Goal: Task Accomplishment & Management: Use online tool/utility

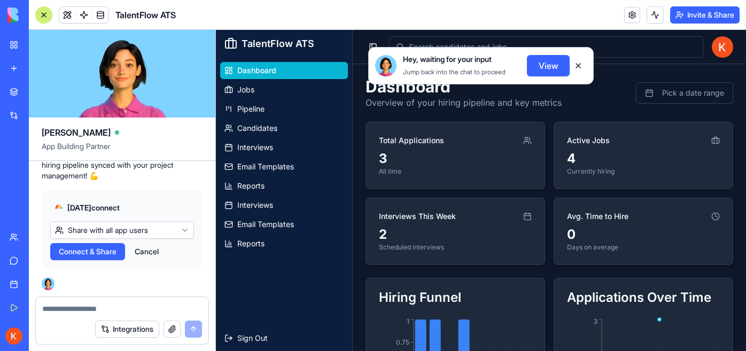
click at [107, 254] on span "Connect & Share" at bounding box center [88, 251] width 58 height 11
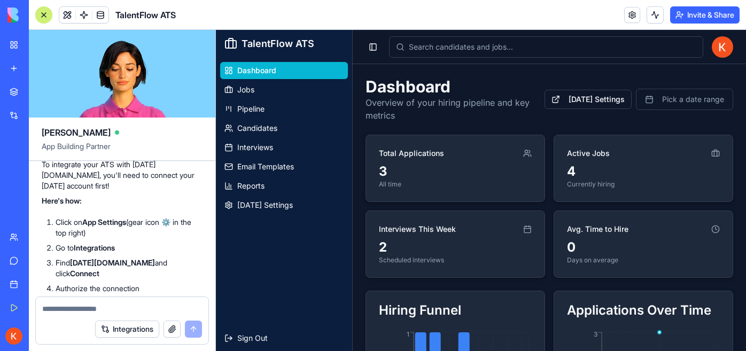
scroll to position [4582, 0]
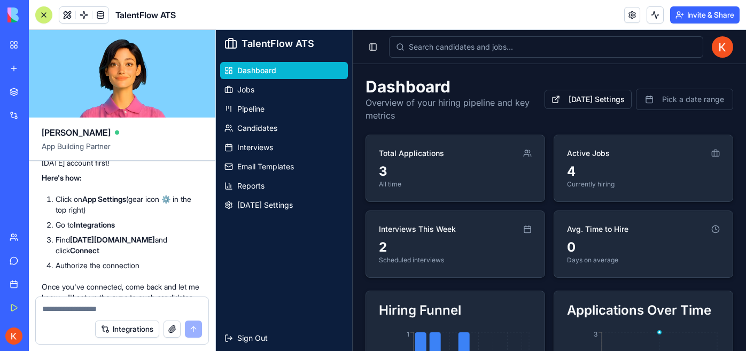
drag, startPoint x: 44, startPoint y: 190, endPoint x: 102, endPoint y: 245, distance: 79.8
click at [102, 96] on div "🚀 Let's Connect Your [DATE][DOMAIN_NAME] Account! Perfect! Integrating [DATE][D…" at bounding box center [122, 64] width 161 height 64
click at [81, 96] on p "Perfect! Integrating [DATE][DOMAIN_NAME] will let you sync candidates, jobs, an…" at bounding box center [122, 80] width 161 height 32
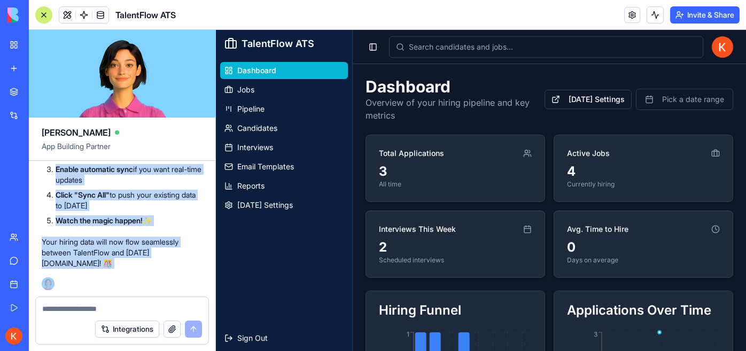
scroll to position [6118, 0]
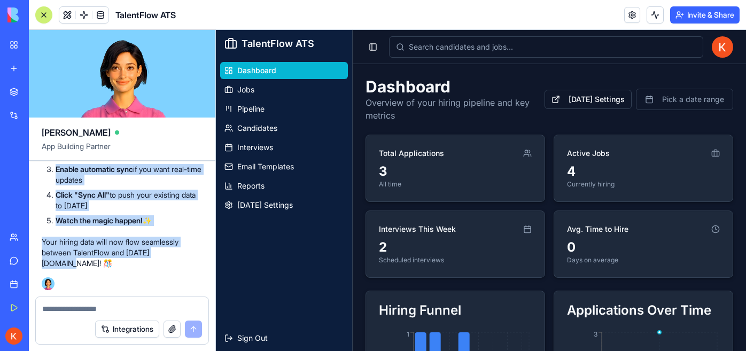
drag, startPoint x: 43, startPoint y: 188, endPoint x: 195, endPoint y: 268, distance: 171.5
copy div "🚀 Lor'i Dolorsi Amet Consec.adi Elitsed! Doeiusm! Temporincid Utlabo.etd magn a…"
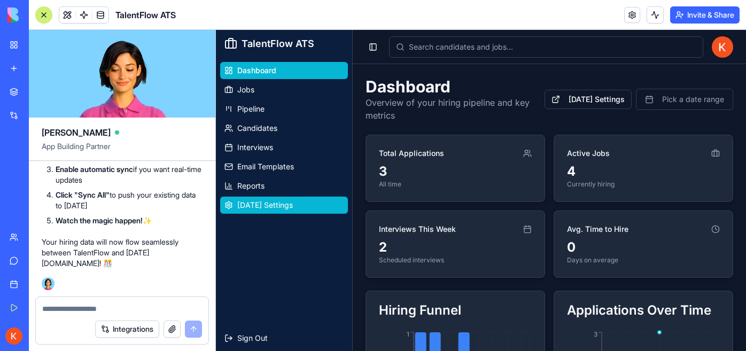
click at [264, 203] on span "[DATE] Settings" at bounding box center [265, 205] width 56 height 11
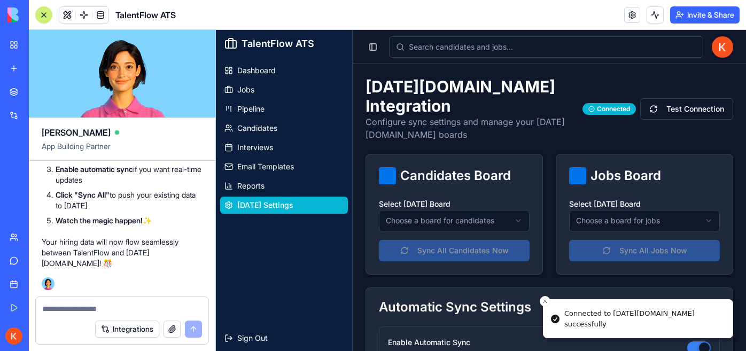
click at [421, 198] on html "TalentFlow ATS Dashboard Jobs Pipeline Candidates Interviews Email Templates Re…" at bounding box center [481, 287] width 530 height 514
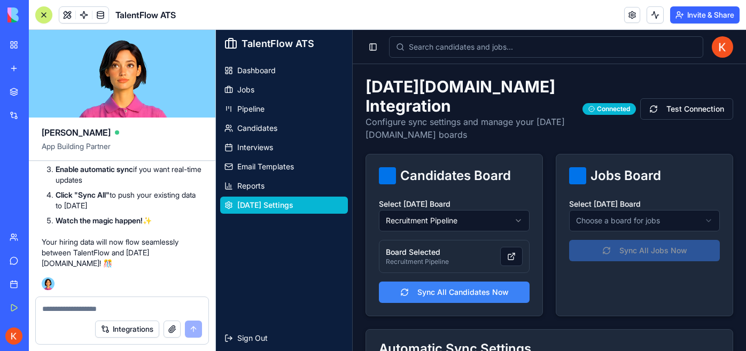
click at [623, 197] on html "TalentFlow ATS Dashboard Jobs Pipeline Candidates Interviews Email Templates Re…" at bounding box center [481, 308] width 530 height 556
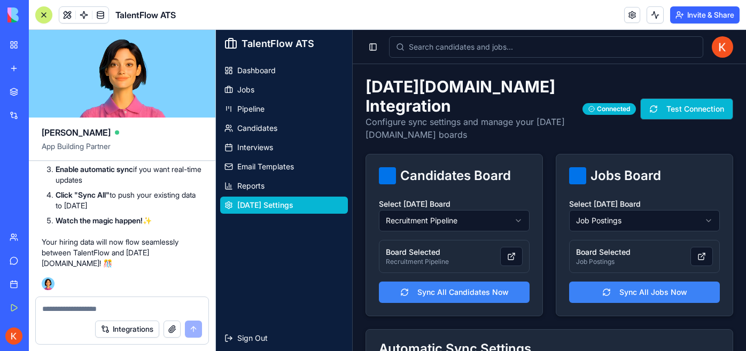
click at [671, 100] on button "Test Connection" at bounding box center [686, 108] width 93 height 21
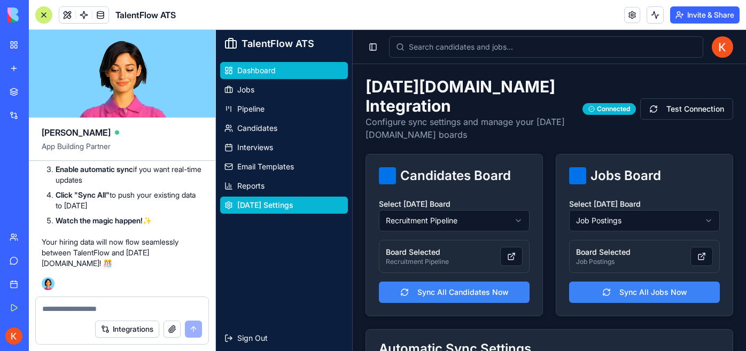
click at [270, 74] on span "Dashboard" at bounding box center [256, 70] width 38 height 11
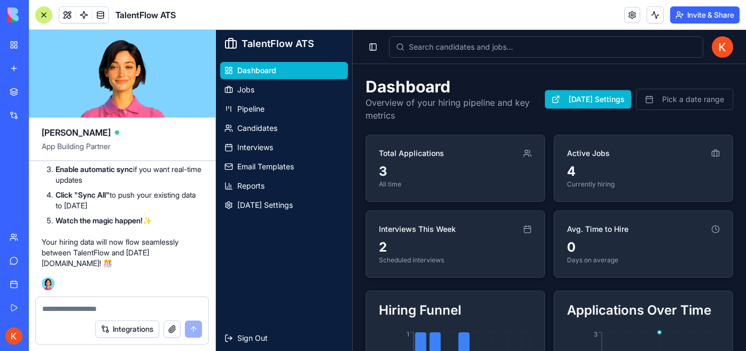
click at [568, 100] on button "[DATE] Settings" at bounding box center [588, 99] width 87 height 19
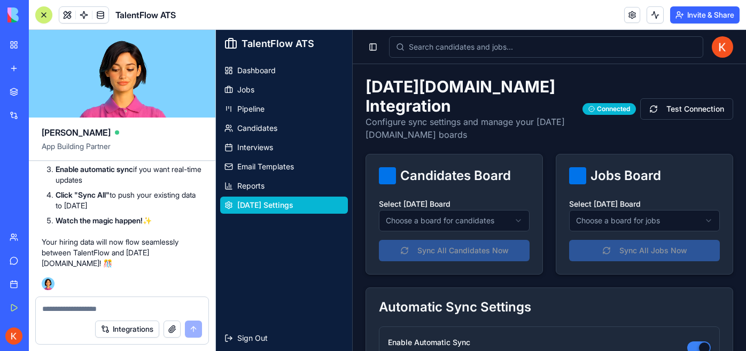
click at [456, 202] on html "TalentFlow ATS Dashboard Jobs Pipeline Candidates Interviews Email Templates Re…" at bounding box center [481, 287] width 530 height 514
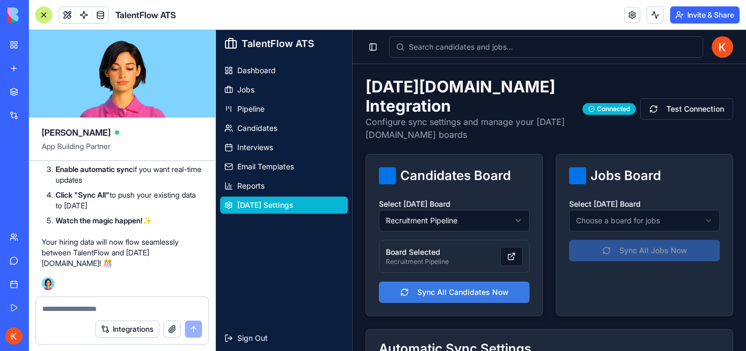
click at [434, 282] on button "Sync All Candidates Now" at bounding box center [454, 292] width 151 height 21
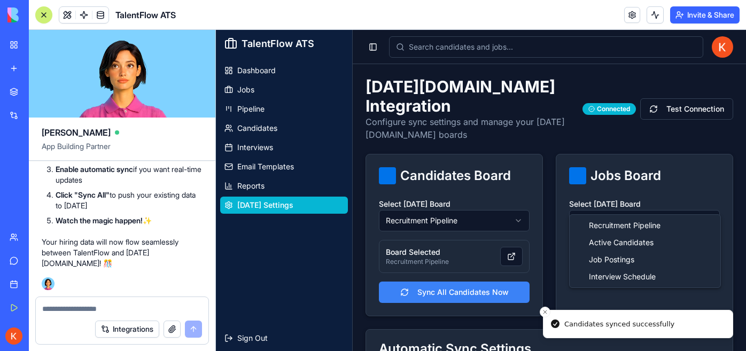
click at [613, 198] on html "TalentFlow ATS Dashboard Jobs Pipeline Candidates Interviews Email Templates Re…" at bounding box center [481, 308] width 530 height 556
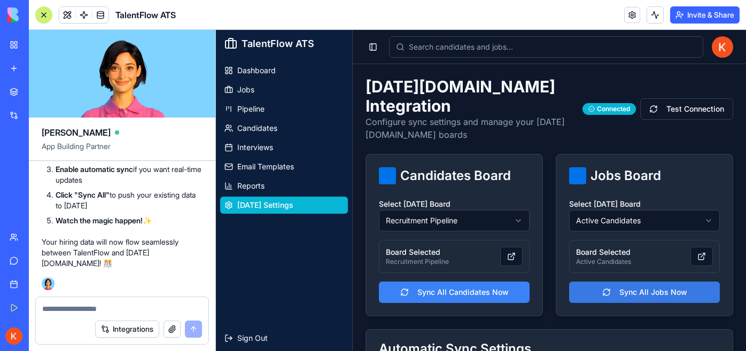
click at [628, 282] on button "Sync All Jobs Now" at bounding box center [644, 292] width 151 height 21
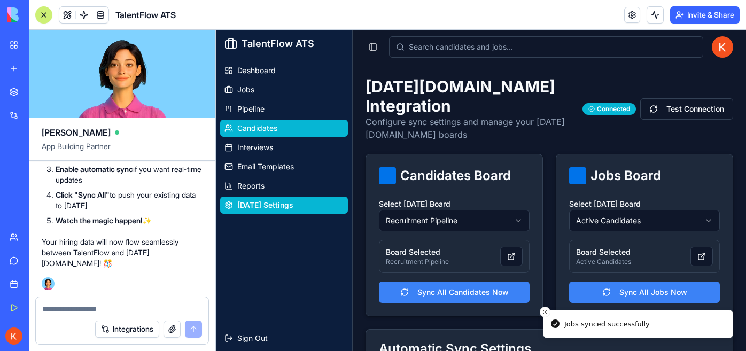
click at [292, 127] on link "Candidates" at bounding box center [284, 128] width 128 height 17
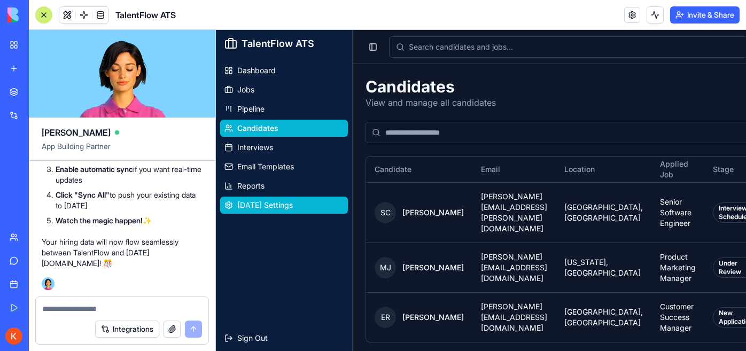
click at [302, 202] on link "[DATE] Settings" at bounding box center [284, 205] width 128 height 17
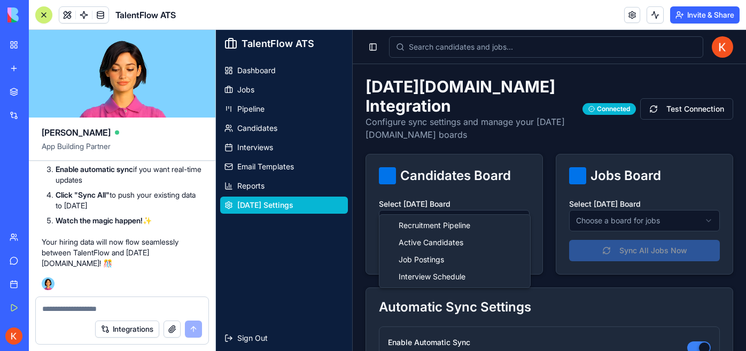
click at [457, 202] on html "TalentFlow ATS Dashboard Jobs Pipeline Candidates Interviews Email Templates Re…" at bounding box center [481, 287] width 530 height 514
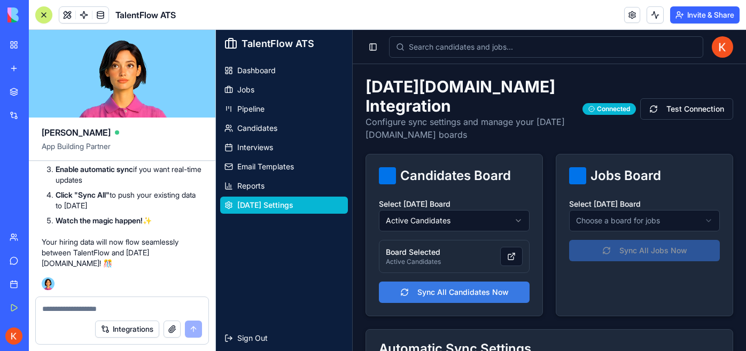
click at [447, 282] on button "Sync All Candidates Now" at bounding box center [454, 292] width 151 height 21
